Goal: Task Accomplishment & Management: Manage account settings

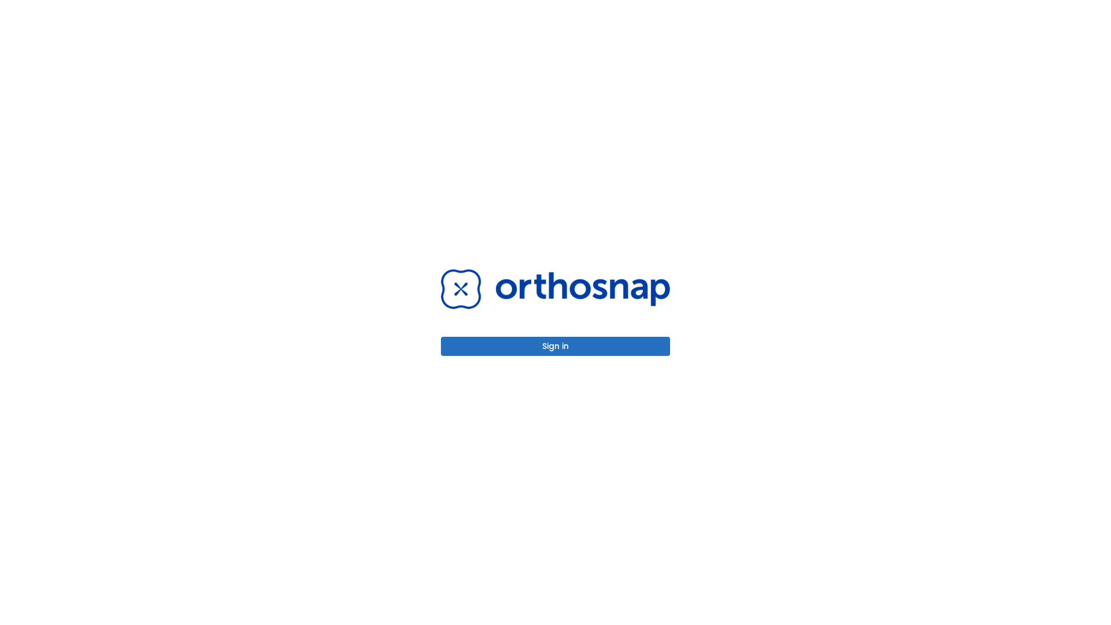
click at [556, 346] on button "Sign in" at bounding box center [555, 346] width 229 height 19
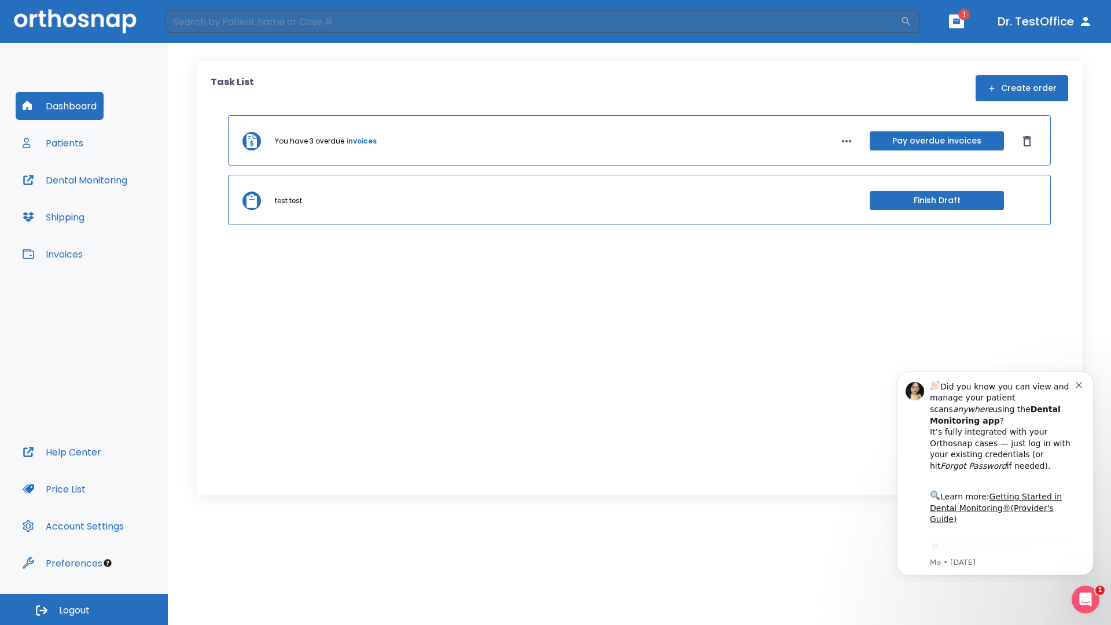
click at [84, 609] on span "Logout" at bounding box center [74, 610] width 31 height 13
